Goal: Information Seeking & Learning: Learn about a topic

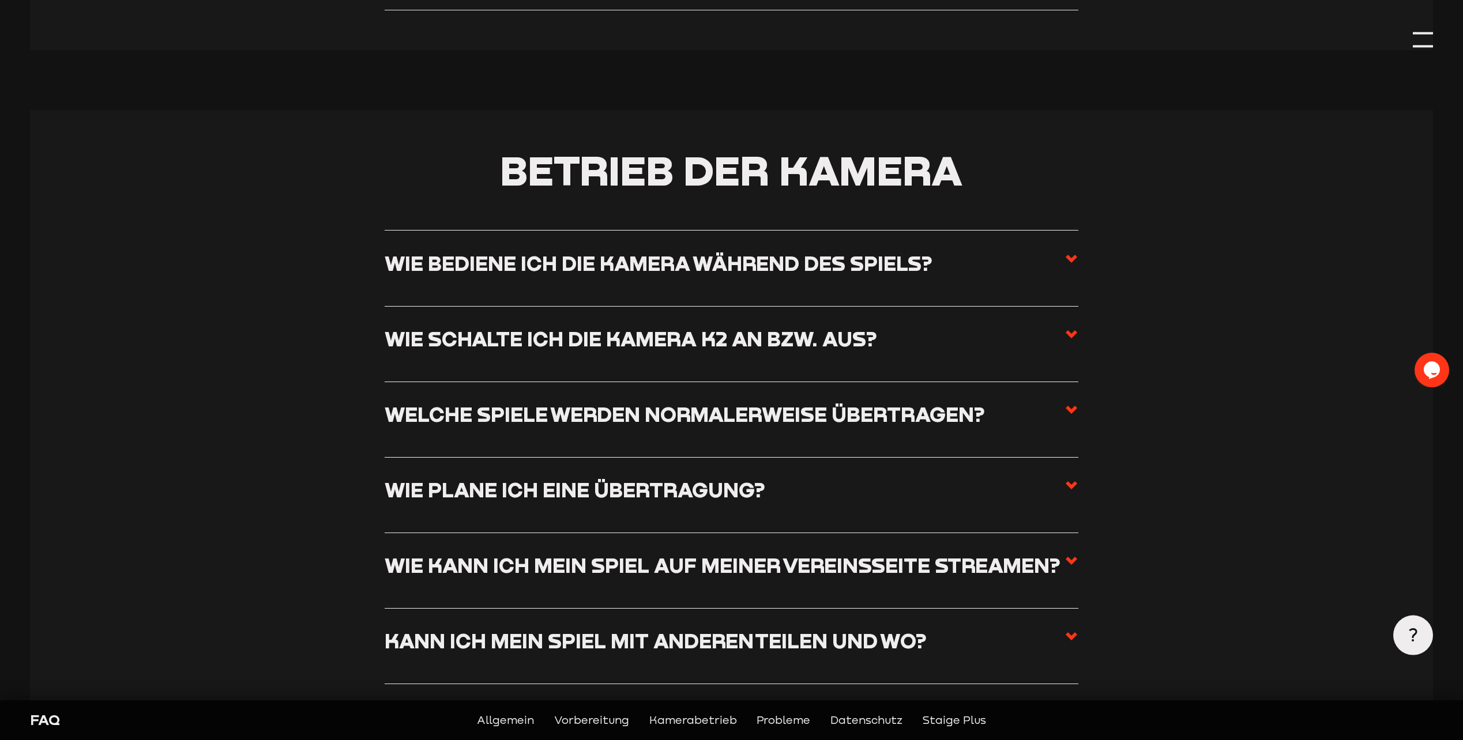
scroll to position [1615, 0]
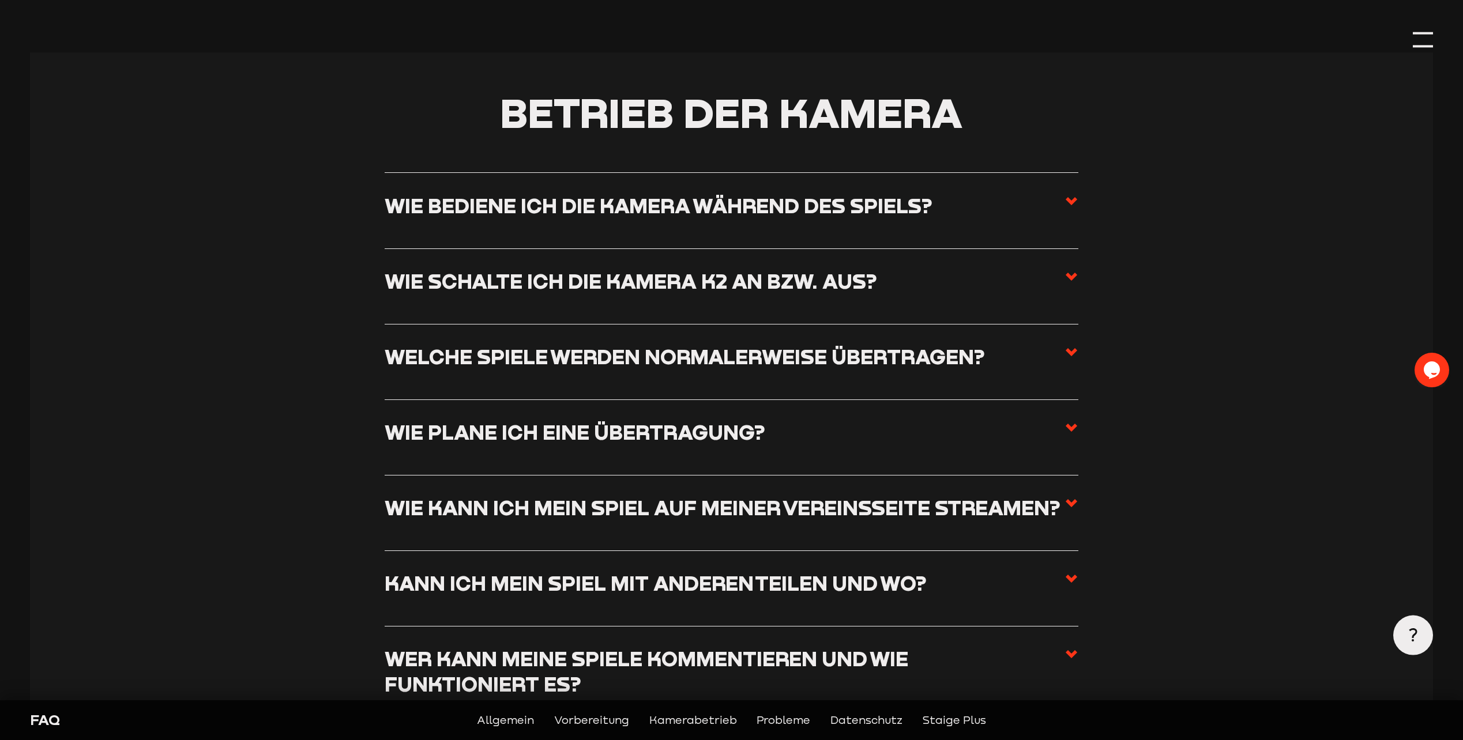
click at [1075, 433] on icon at bounding box center [1071, 428] width 14 height 14
click at [0, 0] on input "Wie plane ich eine Übertragung?" at bounding box center [0, 0] width 0 height 0
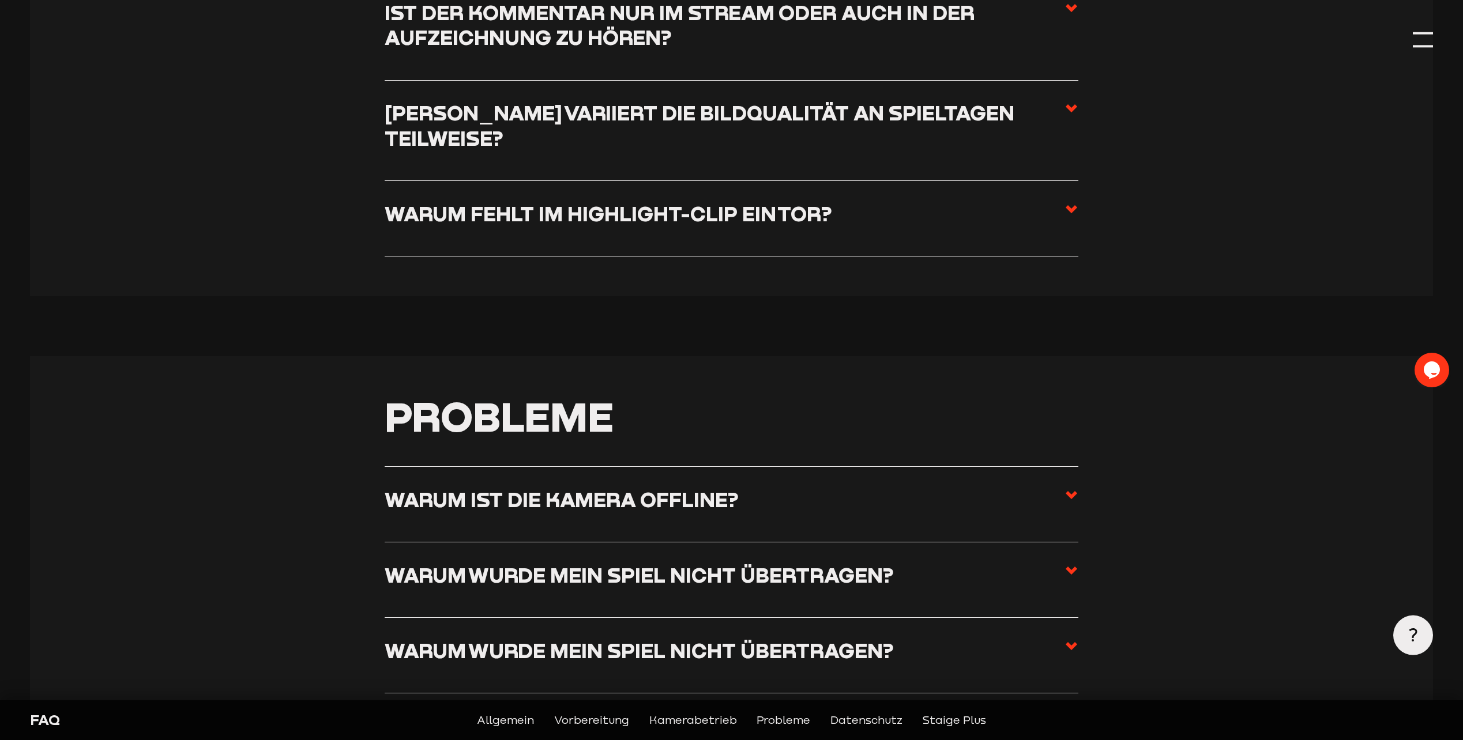
scroll to position [2480, 0]
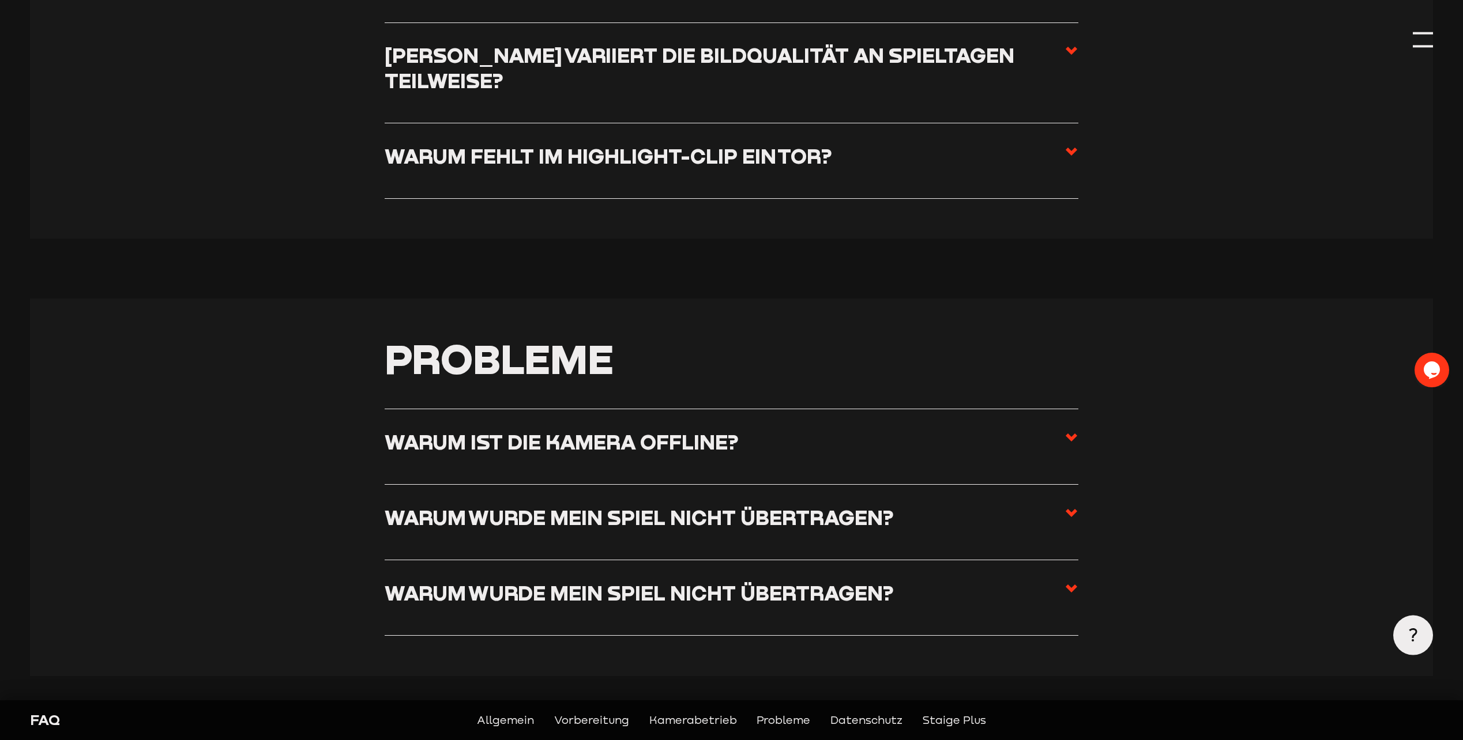
click at [1071, 442] on use at bounding box center [1072, 438] width 12 height 8
click at [0, 0] on input "Warum ist die Kamera offline?" at bounding box center [0, 0] width 0 height 0
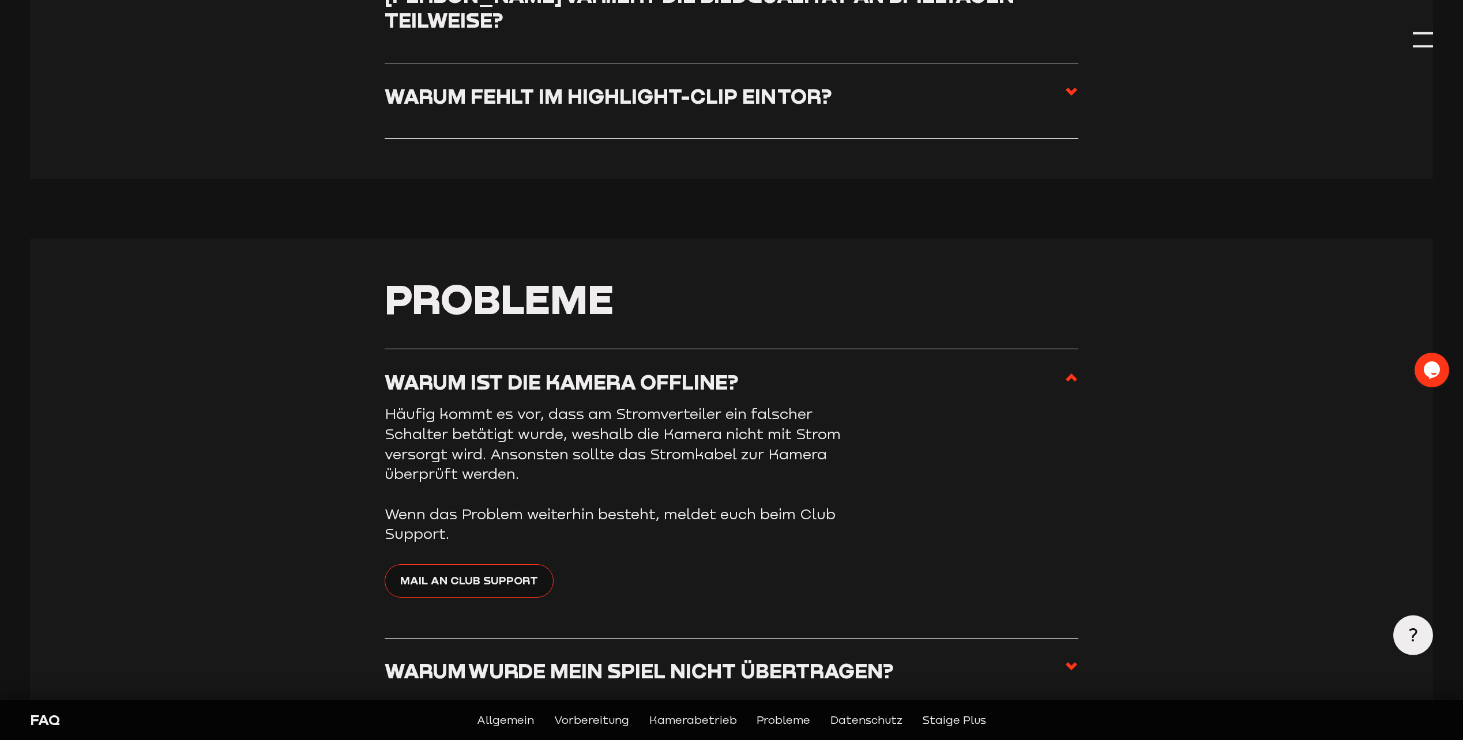
scroll to position [2419, 0]
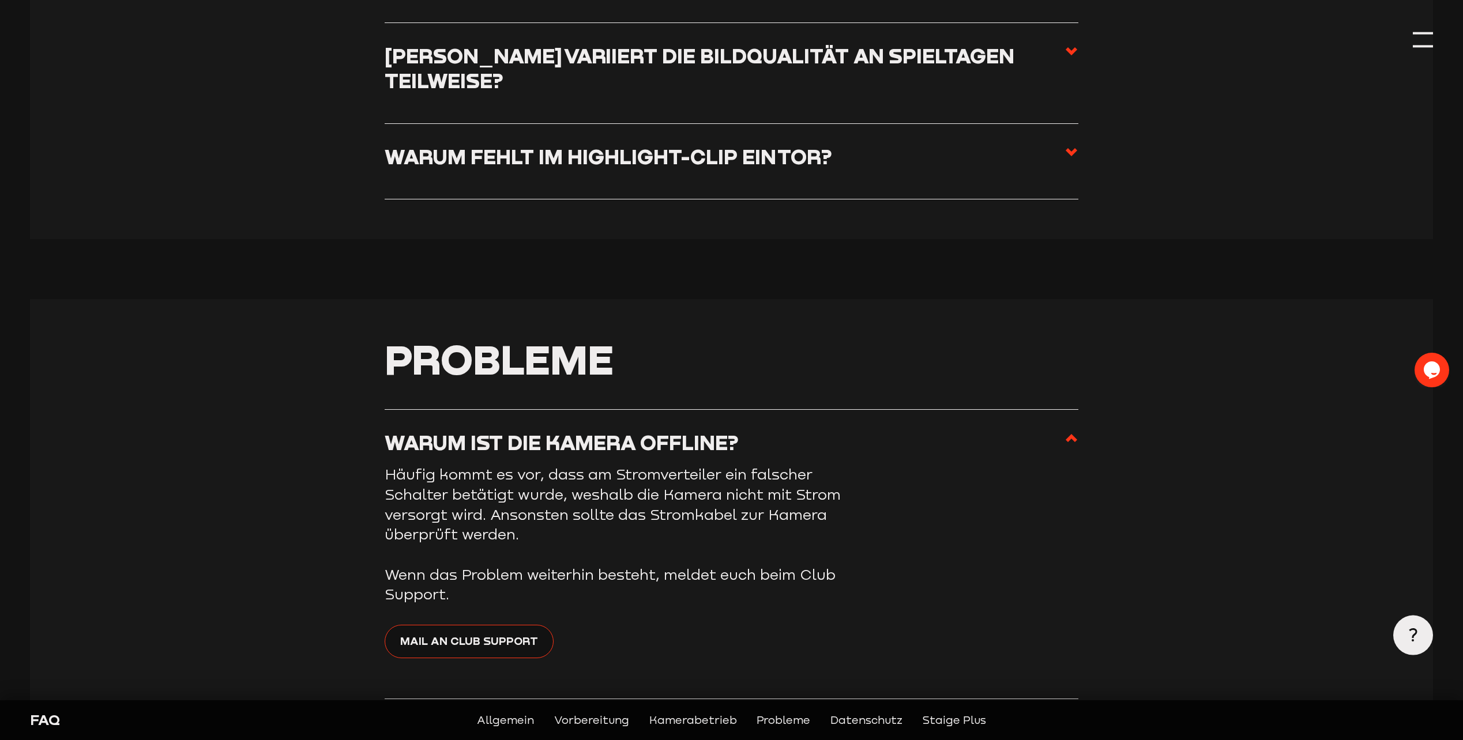
click at [1071, 442] on use at bounding box center [1072, 438] width 12 height 8
click at [0, 0] on input "Warum ist die Kamera offline?" at bounding box center [0, 0] width 0 height 0
click at [1071, 442] on use at bounding box center [1072, 438] width 12 height 8
click at [0, 0] on input "Warum ist die Kamera offline?" at bounding box center [0, 0] width 0 height 0
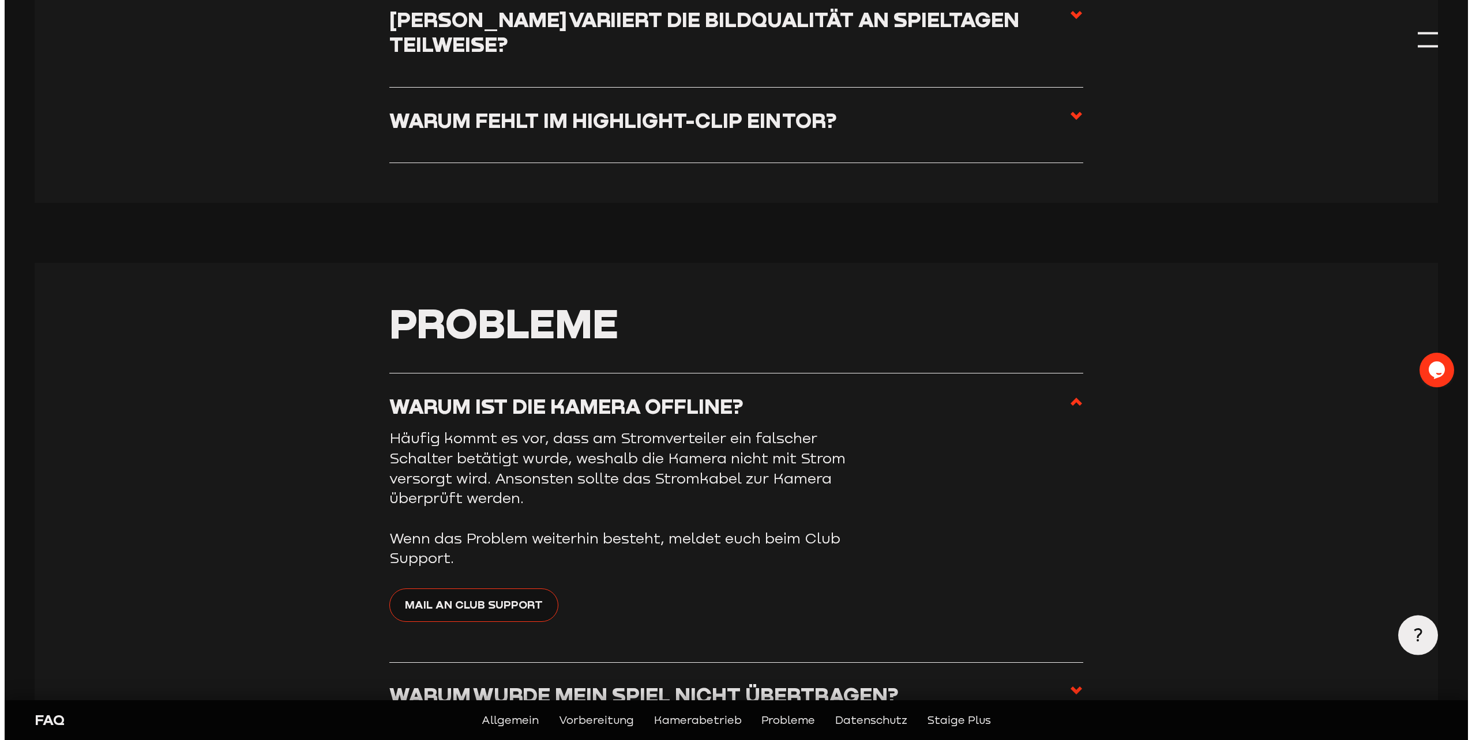
scroll to position [2052, 0]
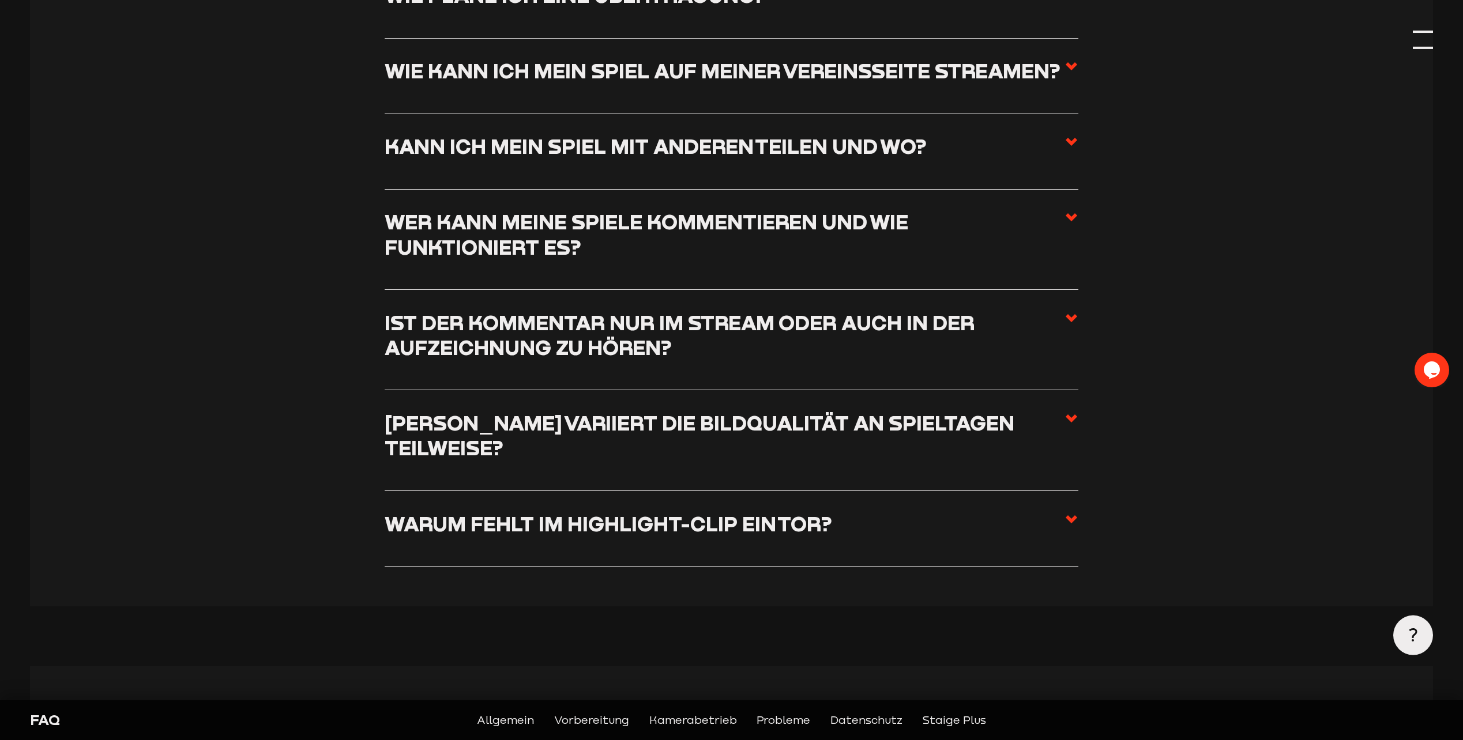
click at [1420, 46] on div at bounding box center [1423, 40] width 20 height 20
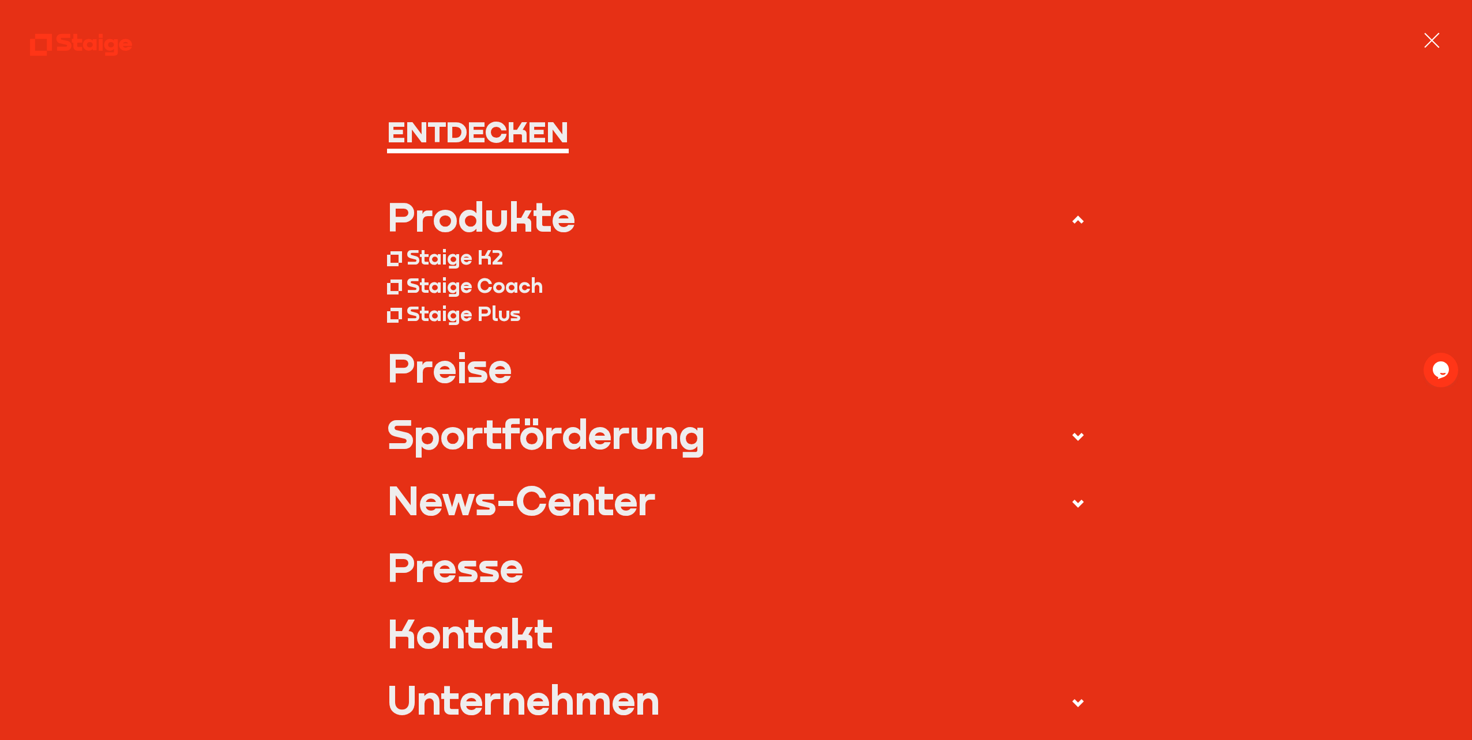
scroll to position [0, 0]
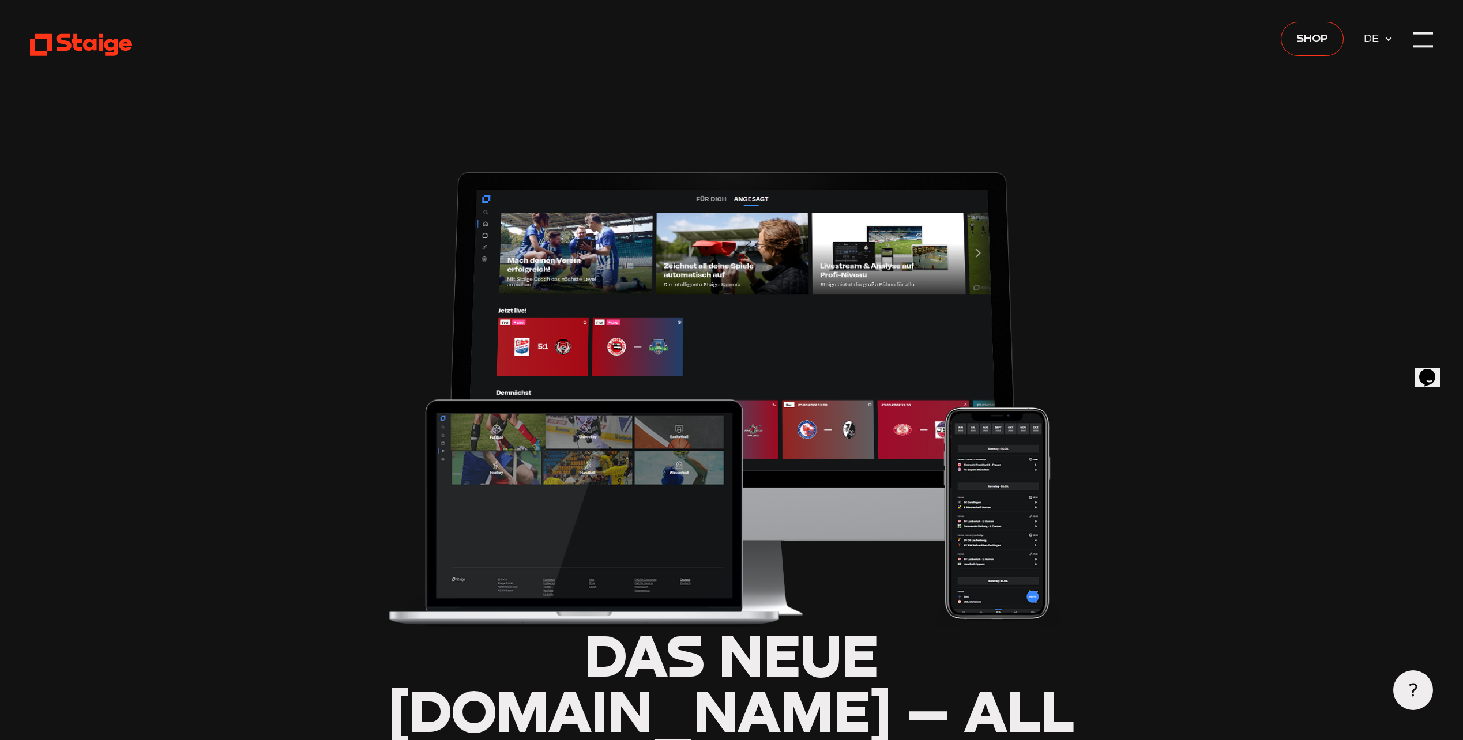
type input "0.8"
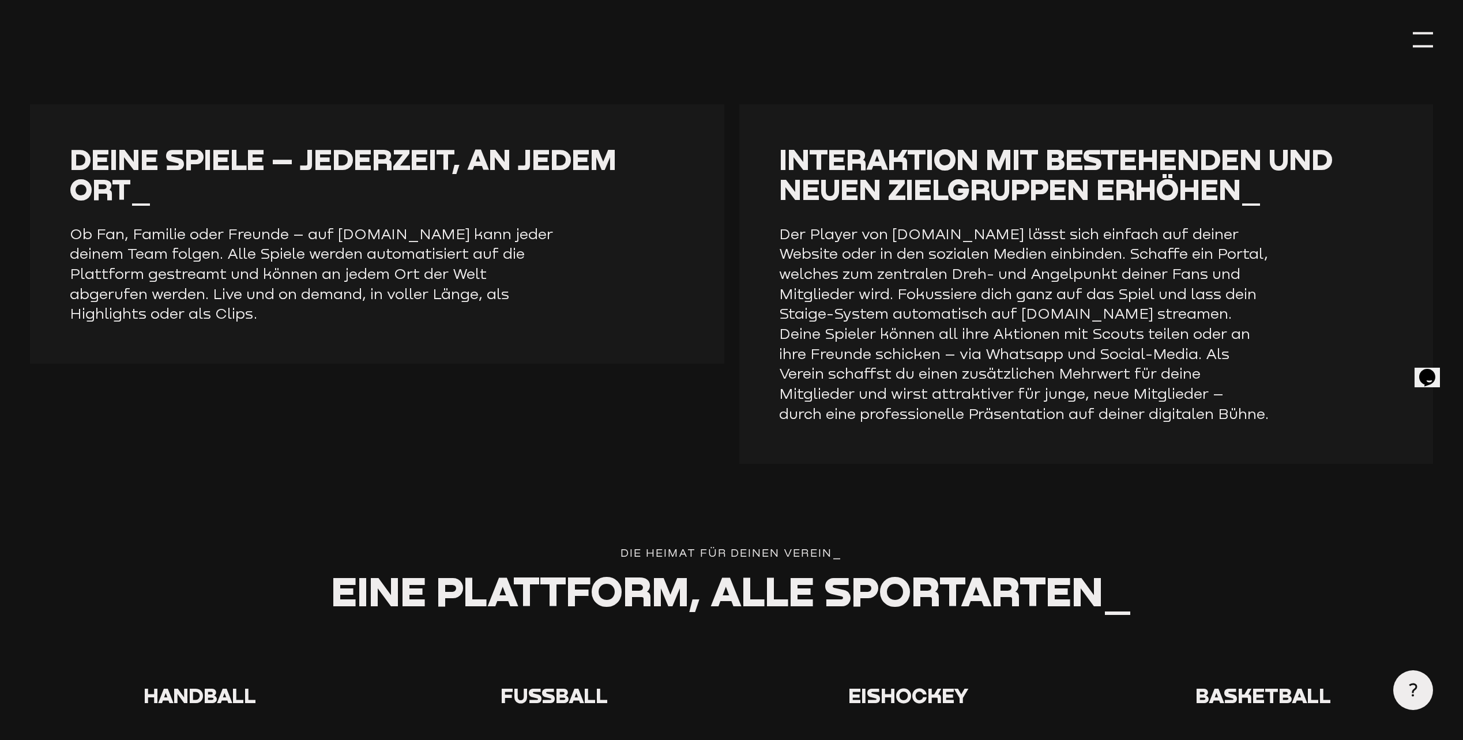
scroll to position [1572, 0]
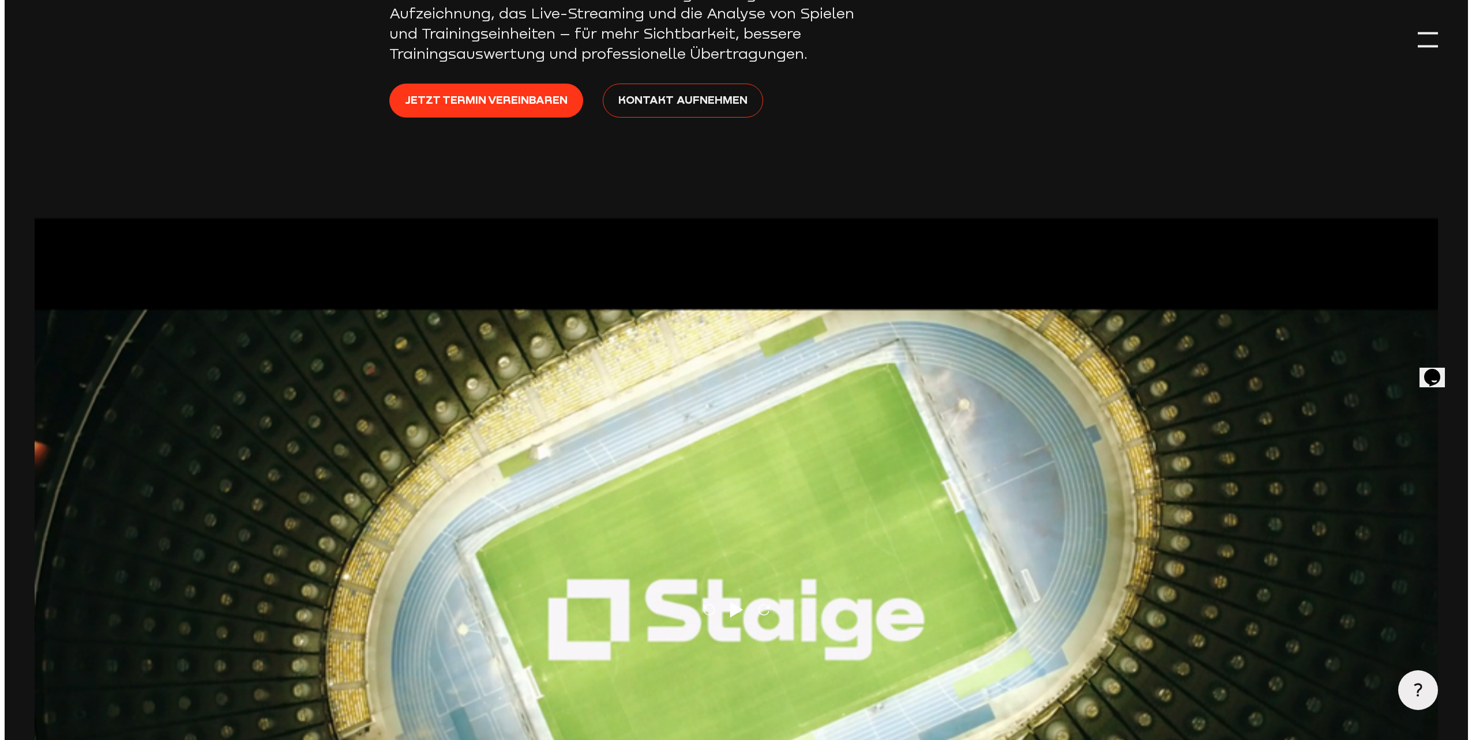
scroll to position [404, 0]
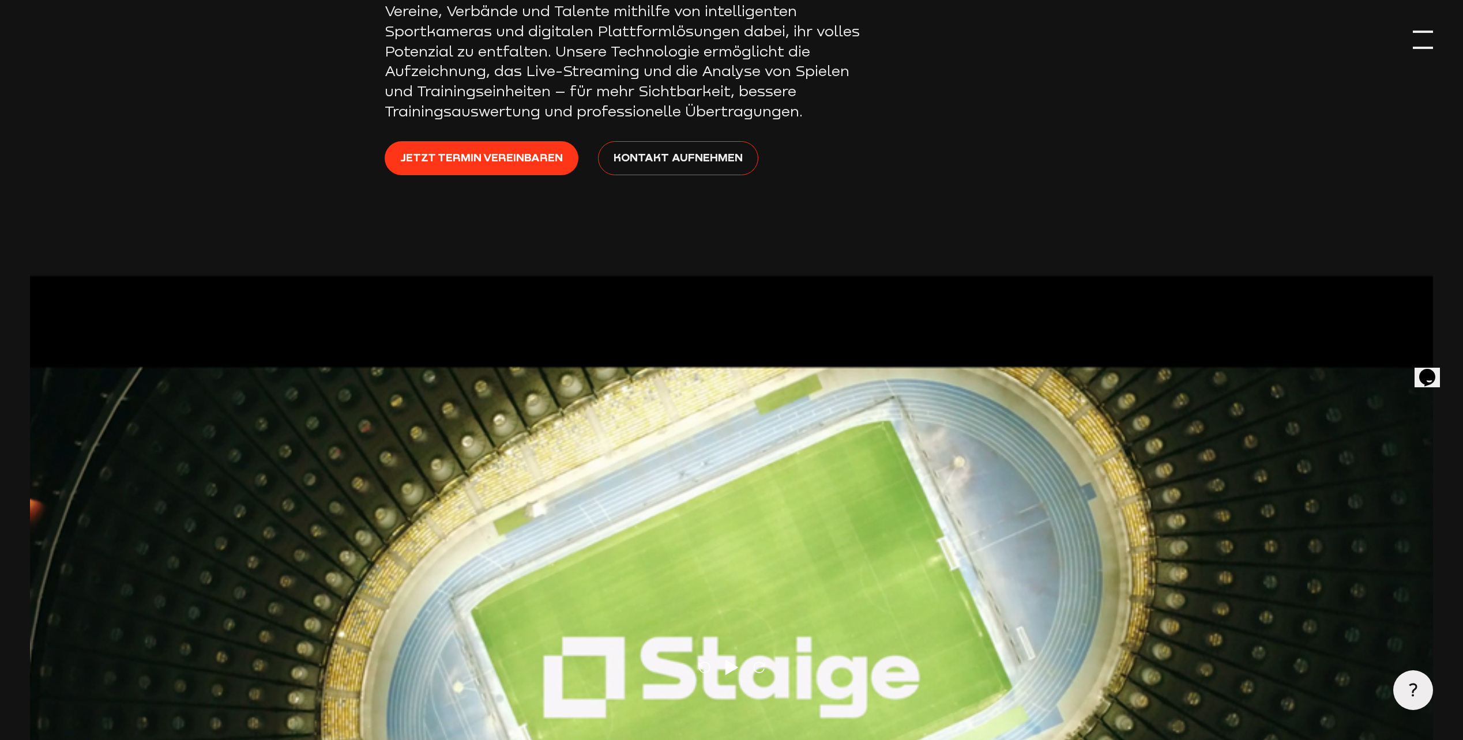
click at [1423, 44] on div at bounding box center [1423, 40] width 20 height 20
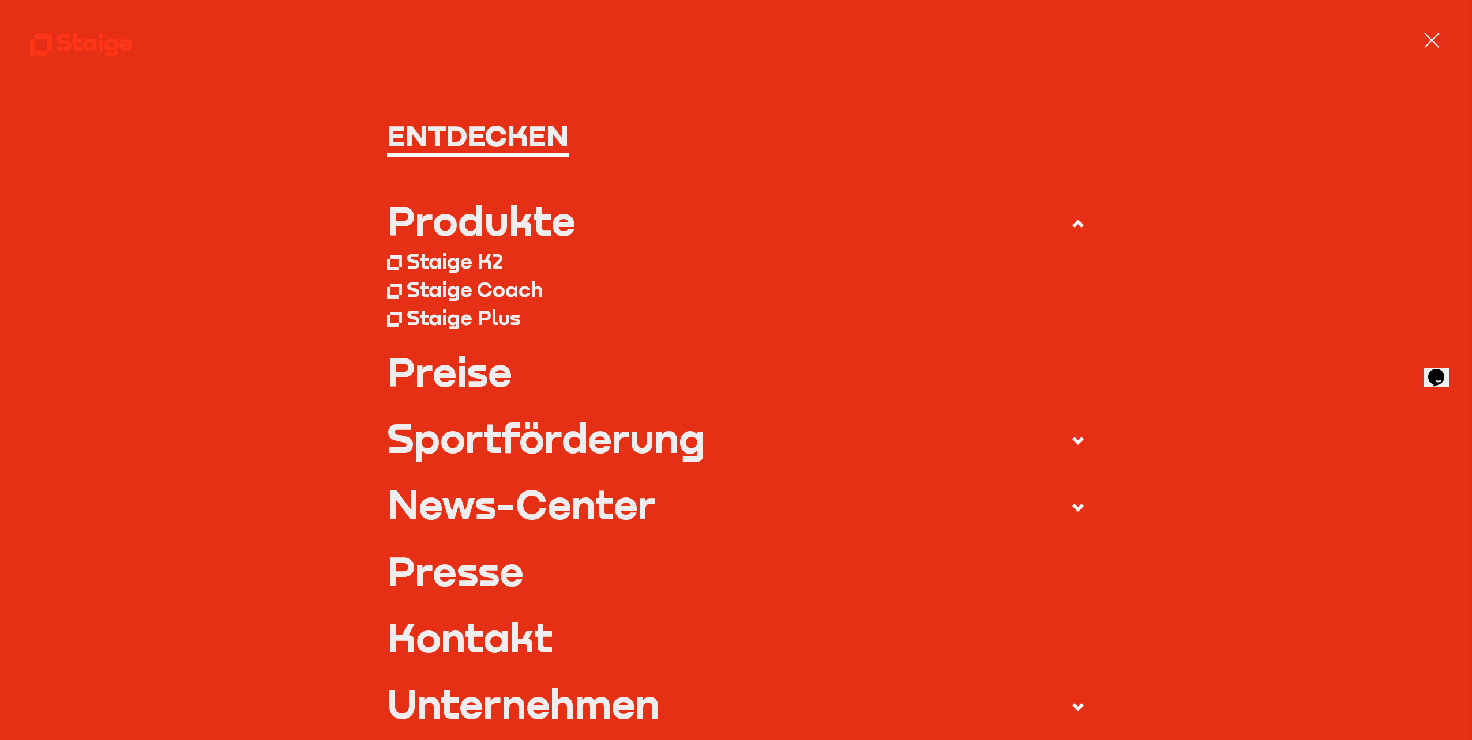
click at [442, 291] on div "Staige Coach" at bounding box center [475, 289] width 137 height 25
